Goal: Task Accomplishment & Management: Complete application form

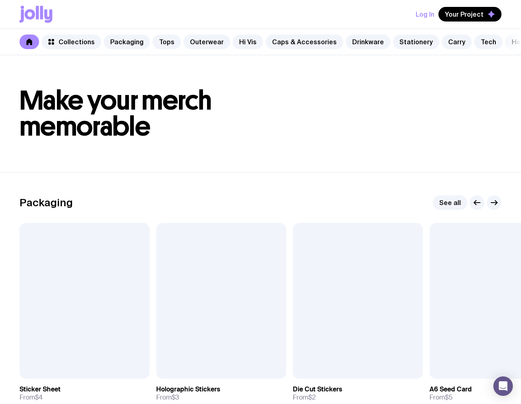
click at [322, 17] on div "Log In Your Project" at bounding box center [261, 14] width 482 height 28
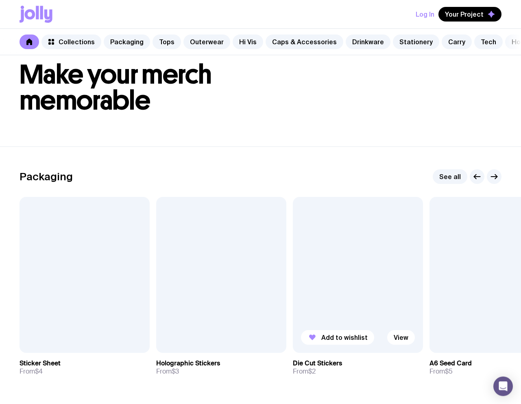
scroll to position [83, 0]
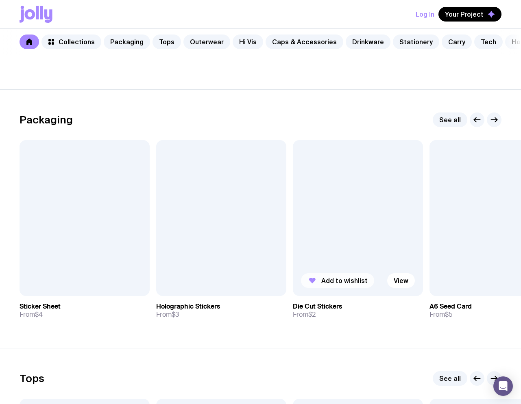
click at [347, 285] on span "Add to wishlist" at bounding box center [344, 281] width 46 height 8
click at [400, 16] on span "Your Project" at bounding box center [464, 14] width 39 height 8
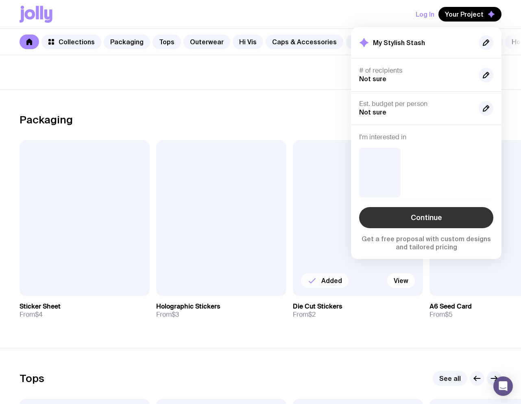
click at [400, 216] on link "Continue" at bounding box center [426, 217] width 134 height 21
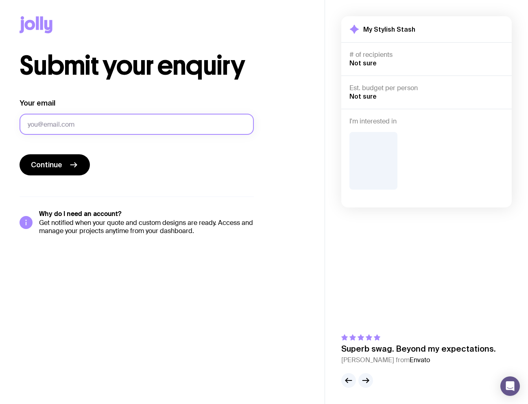
click at [92, 121] on input "Your email" at bounding box center [137, 124] width 234 height 21
click at [89, 122] on input "Your email" at bounding box center [137, 124] width 234 height 21
click at [73, 124] on input "[PERSON_NAME][EMAIL_ADDRESS][PERSON_NAME][DOMAIN_NAME]" at bounding box center [137, 124] width 234 height 21
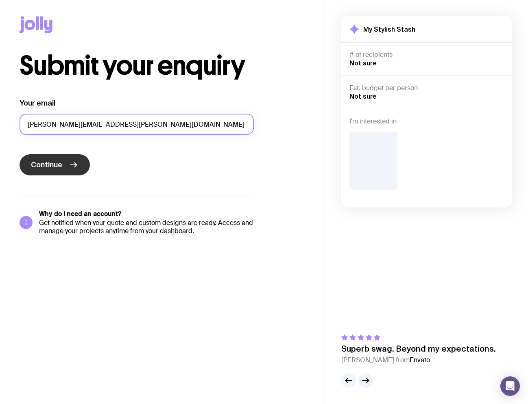
type input "[PERSON_NAME][EMAIL_ADDRESS][PERSON_NAME][DOMAIN_NAME]"
click at [67, 164] on button "Continue" at bounding box center [55, 164] width 70 height 21
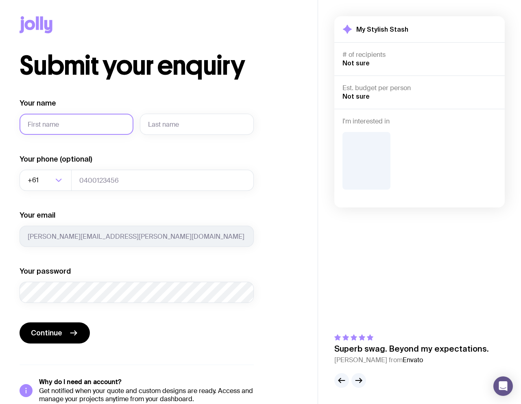
click at [115, 115] on input "Your name" at bounding box center [77, 124] width 114 height 21
type input "Test"
click at [193, 124] on input "text" at bounding box center [197, 124] width 114 height 21
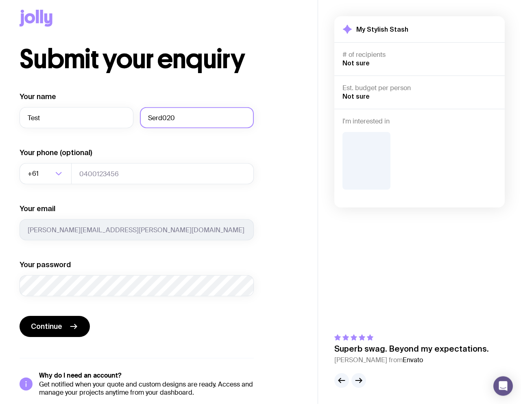
scroll to position [15, 0]
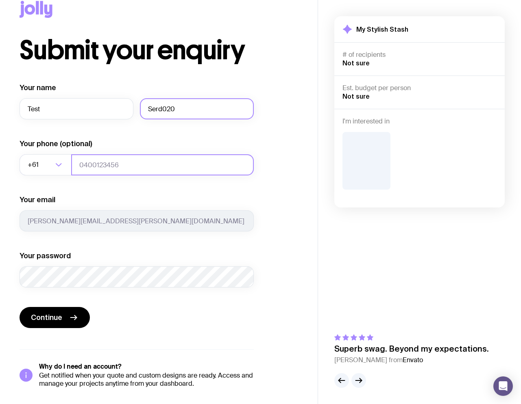
type input "Serd020"
click at [144, 161] on input "tel" at bounding box center [162, 164] width 182 height 21
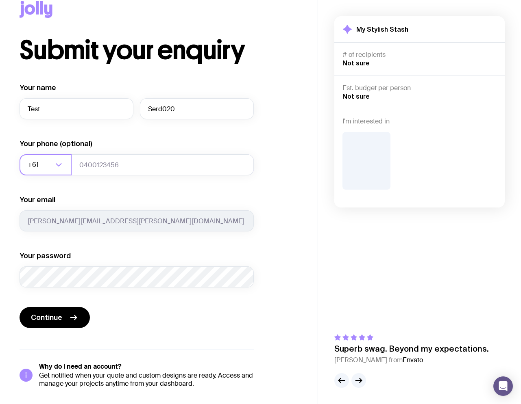
click at [63, 167] on icon "Search for option" at bounding box center [59, 165] width 10 height 10
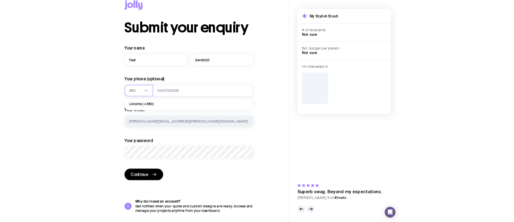
scroll to position [0, 0]
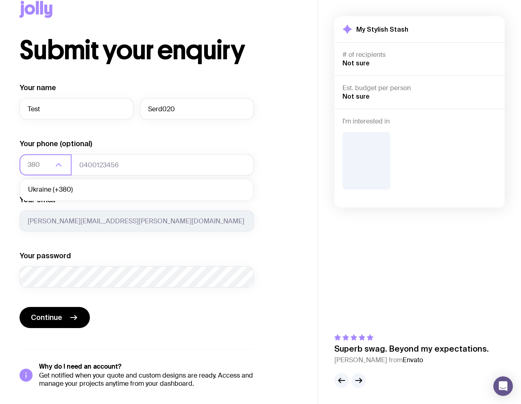
click at [69, 188] on li "Ukraine (+380)" at bounding box center [136, 189] width 233 height 17
type input "380"
click at [105, 165] on input "tel" at bounding box center [162, 164] width 182 height 21
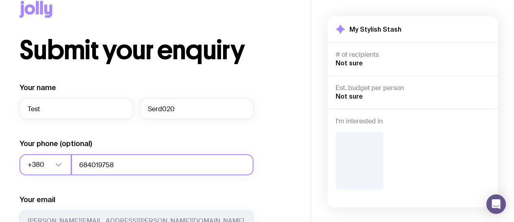
type input "684019758"
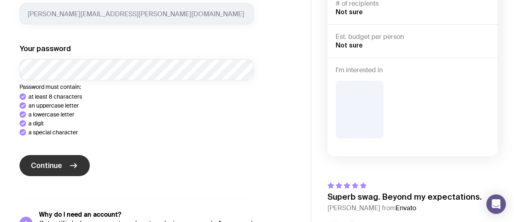
scroll to position [198, 0]
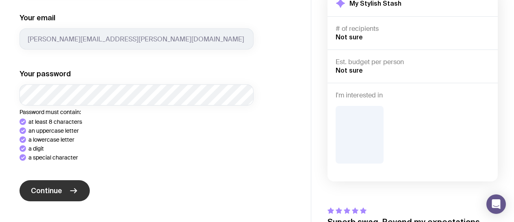
click at [67, 180] on button "Continue" at bounding box center [55, 190] width 70 height 21
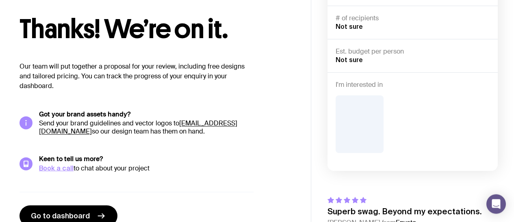
scroll to position [41, 0]
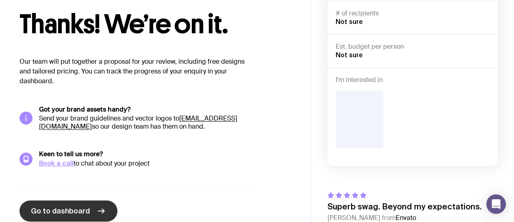
click at [78, 209] on span "Go to dashboard" at bounding box center [60, 211] width 59 height 10
